Goal: Find specific page/section: Find specific page/section

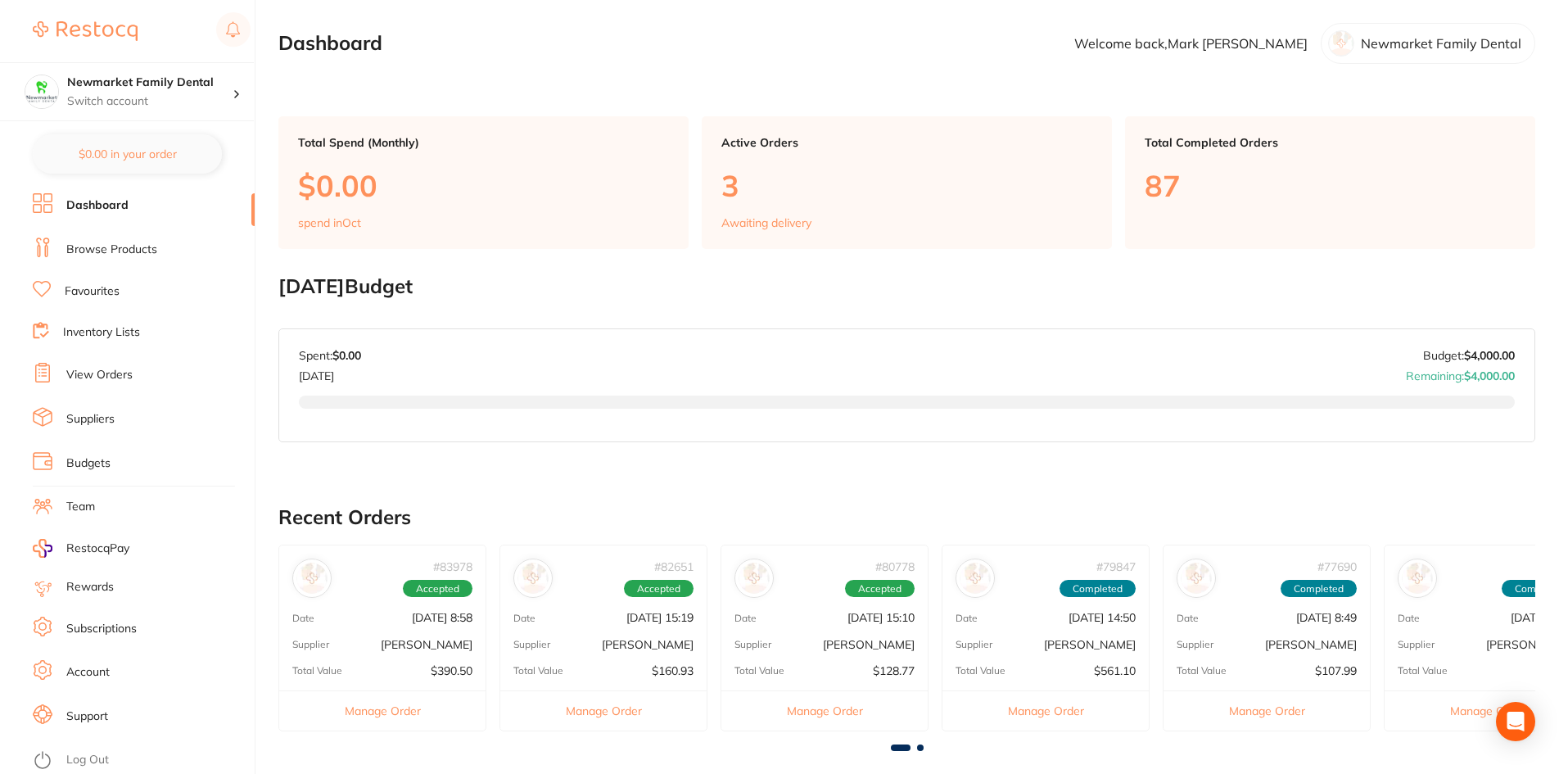
click at [104, 244] on link "Browse Products" at bounding box center [111, 249] width 90 height 16
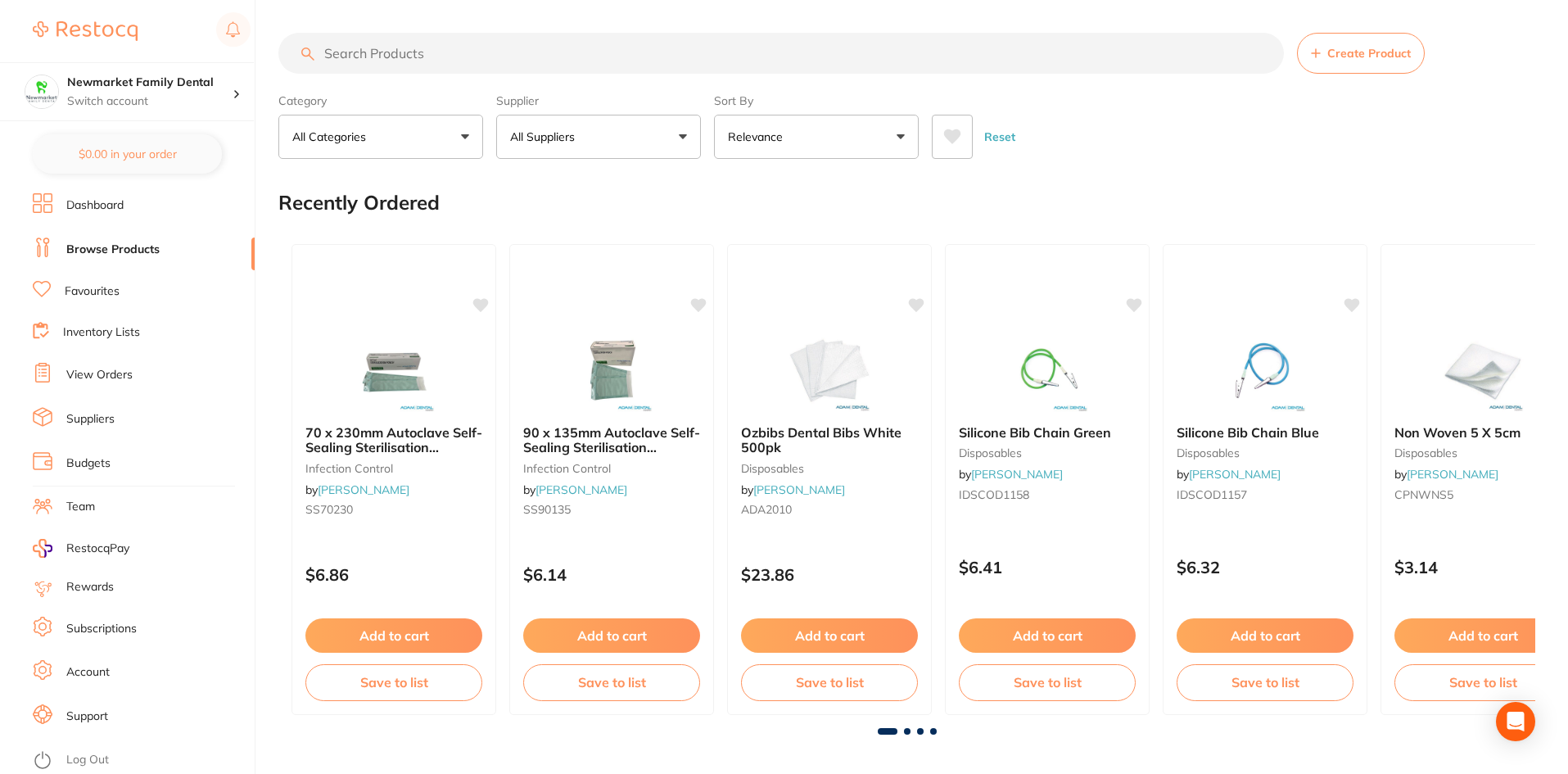
click at [451, 56] on input "search" at bounding box center [780, 52] width 1005 height 41
paste input "GC EXACLEAR"
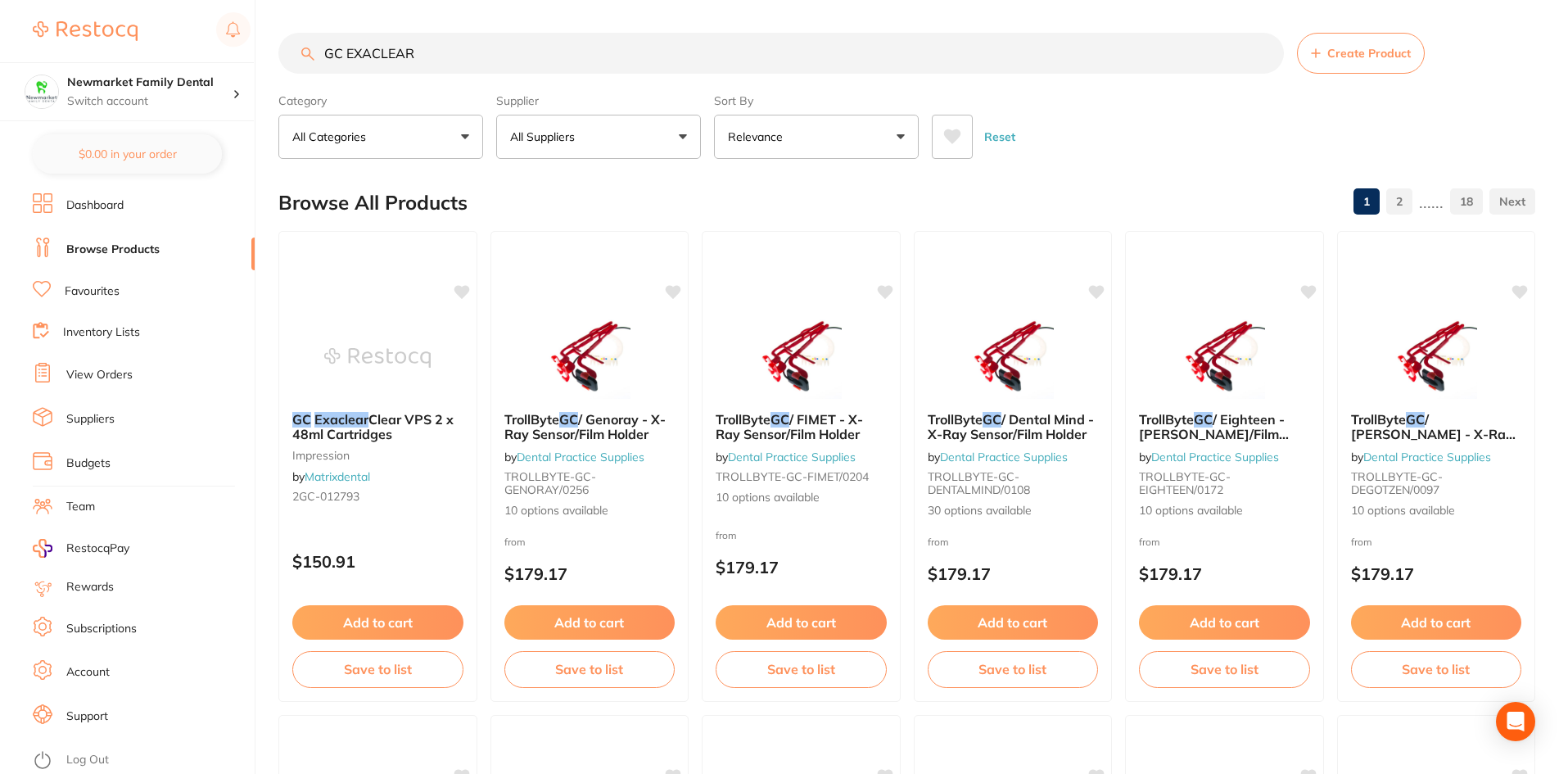
type input "GC EXACLEAR"
click at [351, 417] on em "Exaclear" at bounding box center [341, 418] width 55 height 16
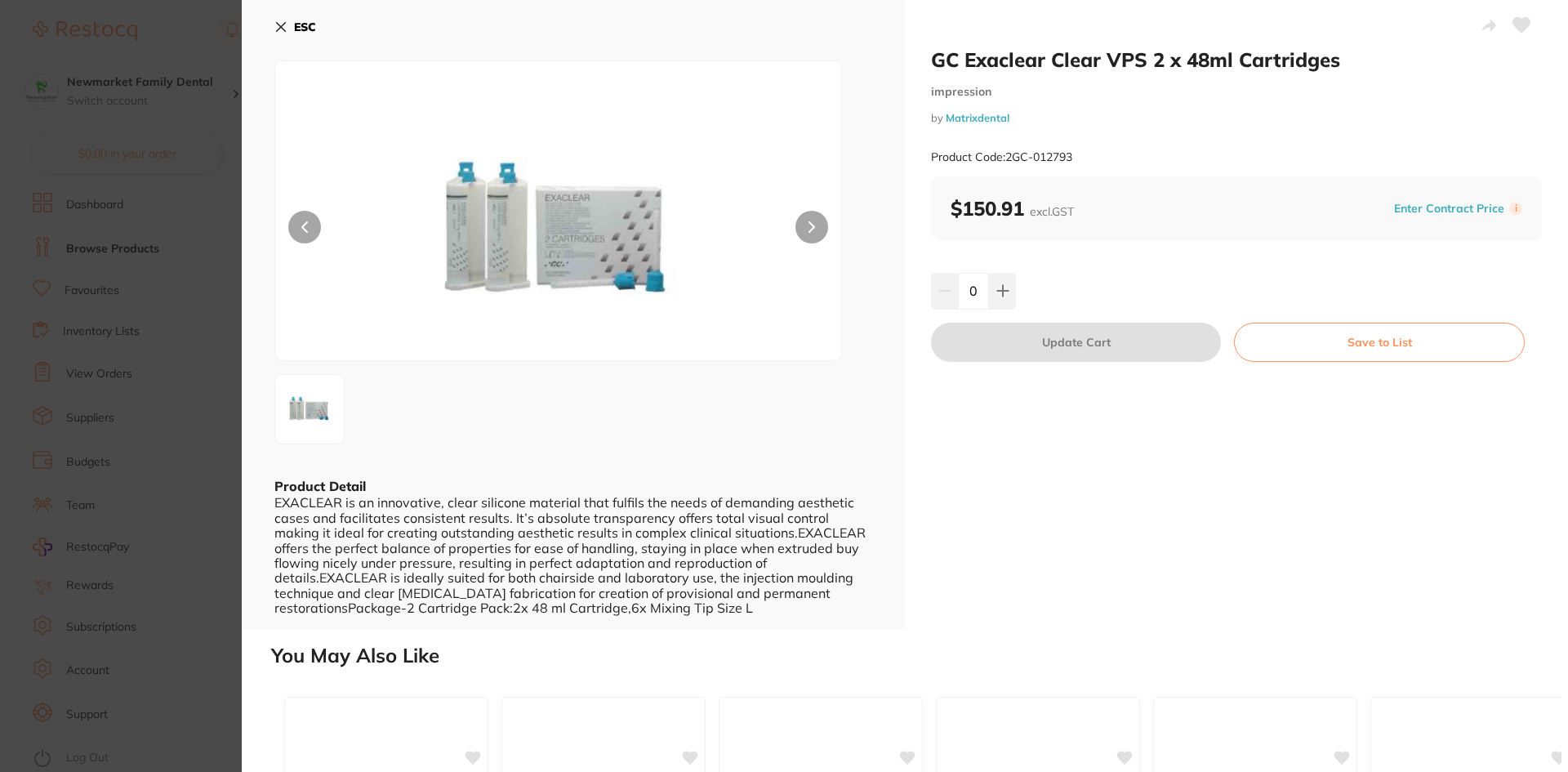
click at [33, 117] on section "GC Exaclear Clear VPS 2 x 48ml Cartridges impression by Matrixdental Product Co…" at bounding box center [784, 386] width 1568 height 772
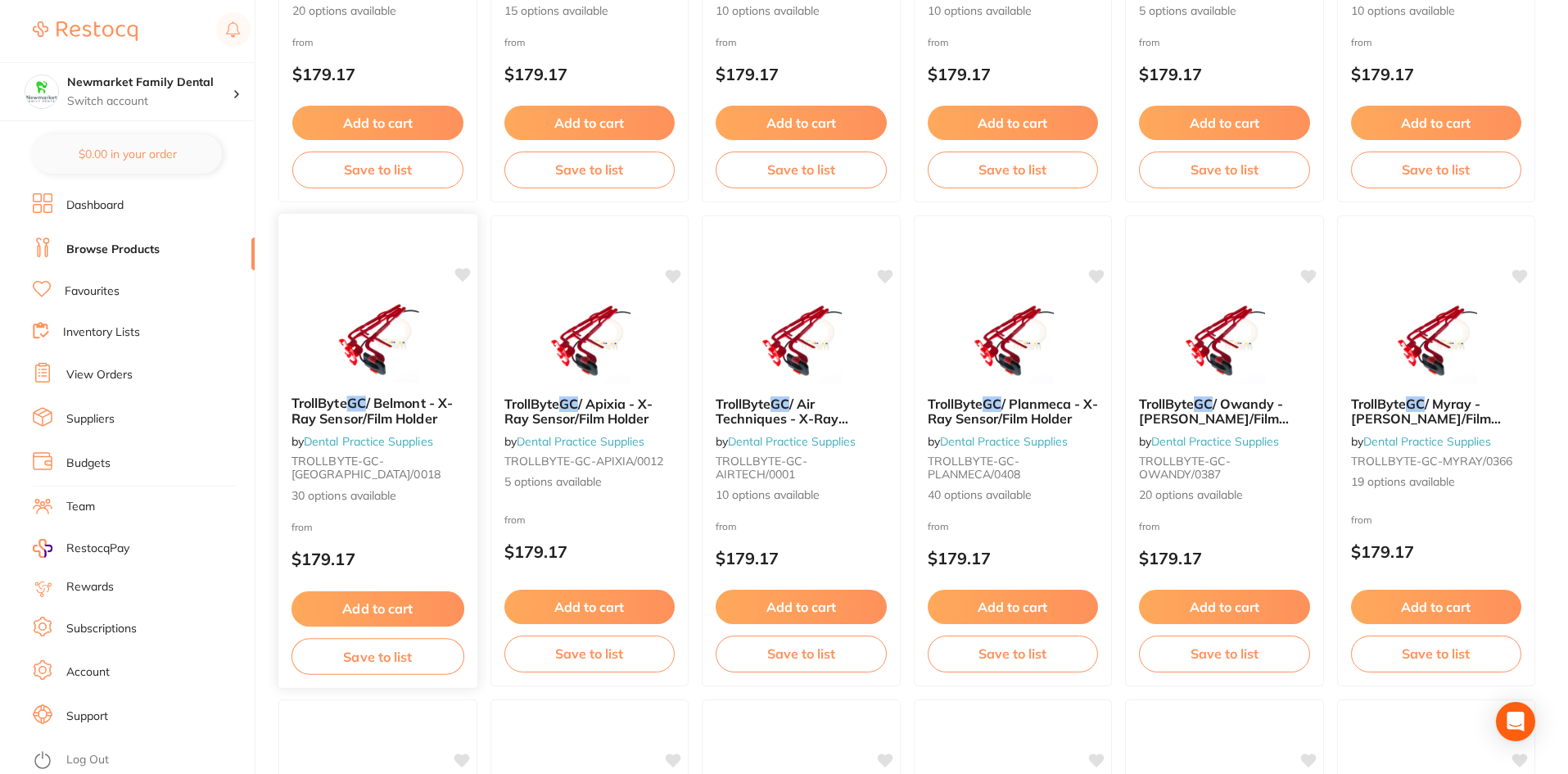
scroll to position [1230, 0]
